Goal: Task Accomplishment & Management: Manage account settings

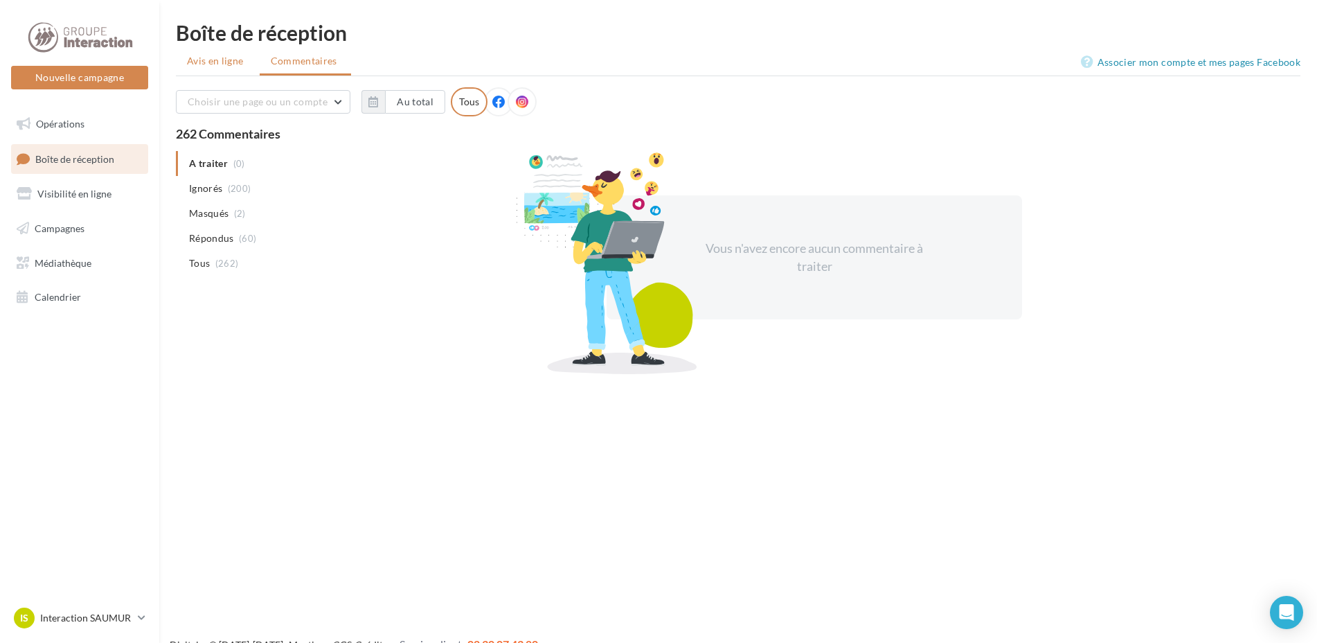
click at [199, 64] on span "Avis en ligne" at bounding box center [215, 61] width 57 height 14
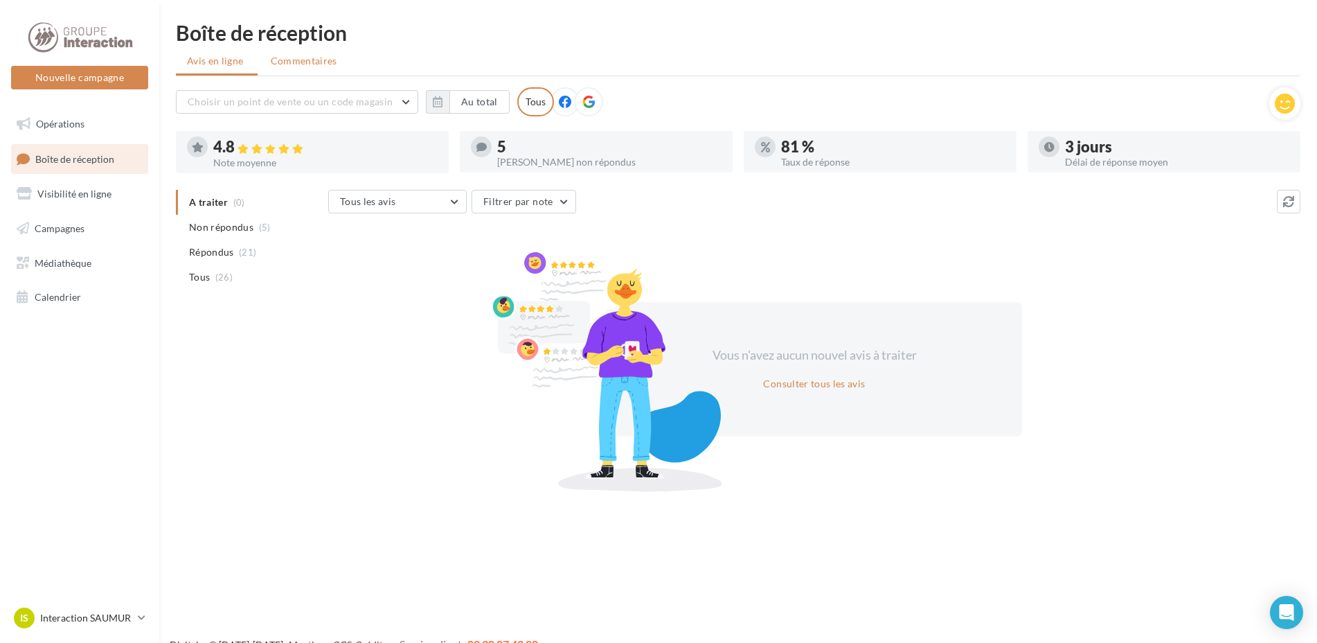
click at [305, 67] on span "Commentaires" at bounding box center [304, 61] width 66 height 14
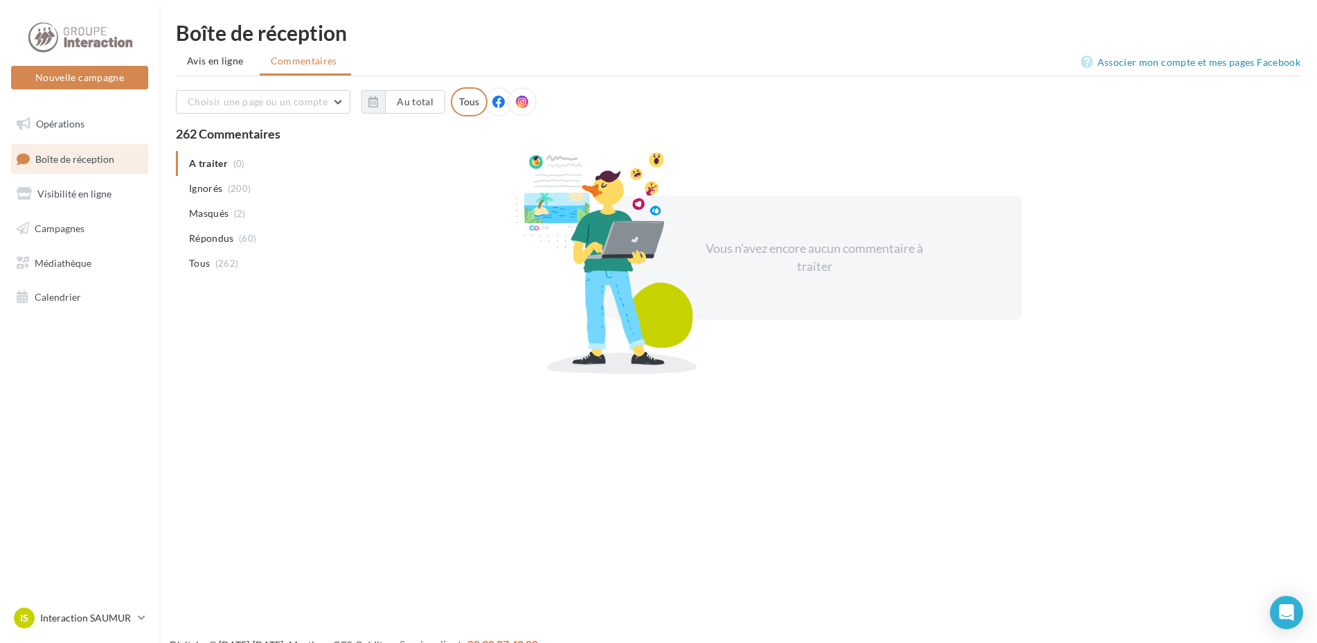
click at [206, 69] on li "Avis en ligne" at bounding box center [217, 60] width 82 height 25
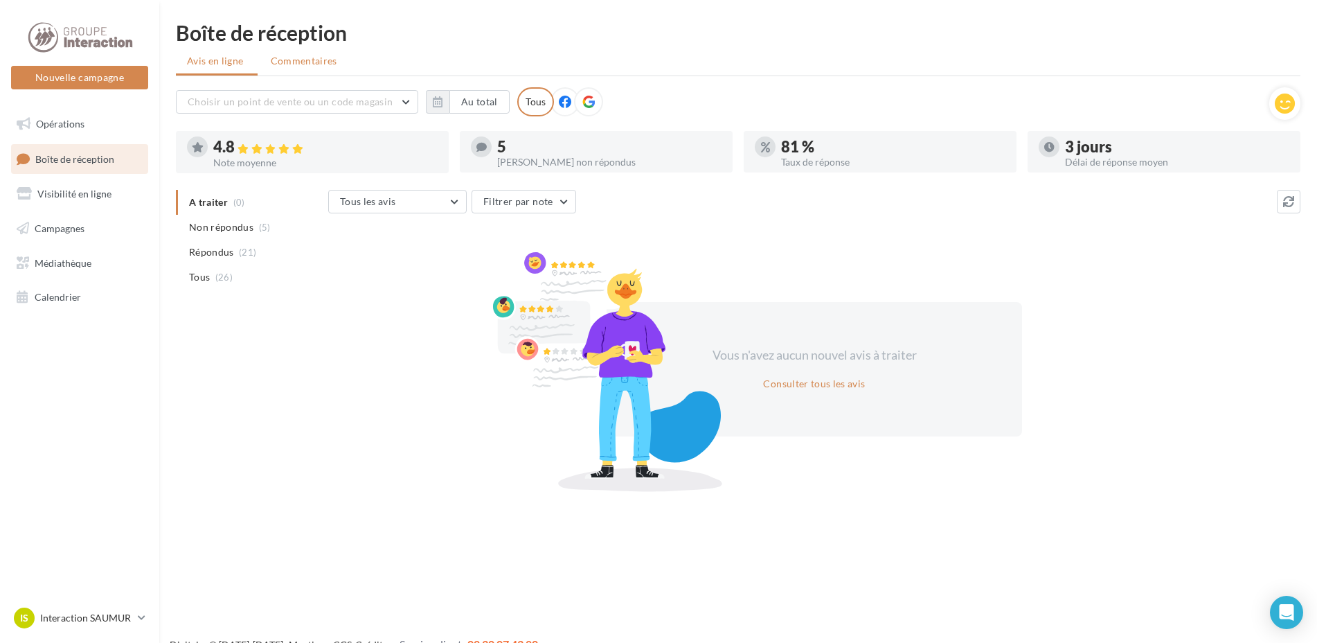
click at [298, 60] on span "Commentaires" at bounding box center [304, 61] width 66 height 14
